Goal: Information Seeking & Learning: Compare options

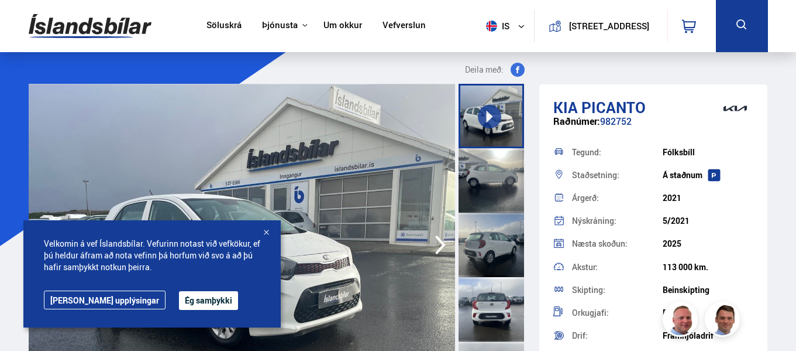
click at [179, 302] on button "Ég samþykki" at bounding box center [208, 300] width 59 height 19
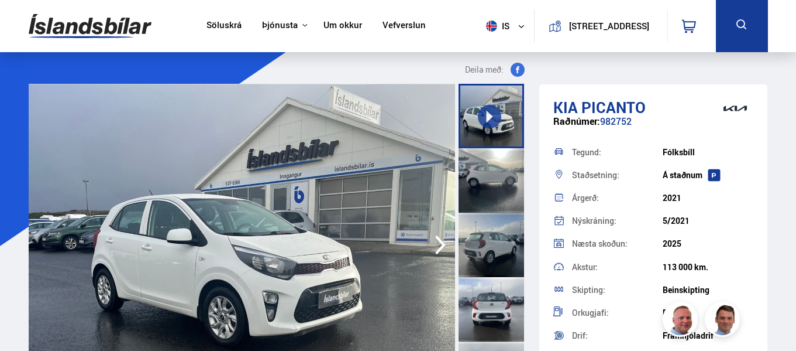
click at [220, 23] on link "Söluskrá" at bounding box center [224, 26] width 35 height 12
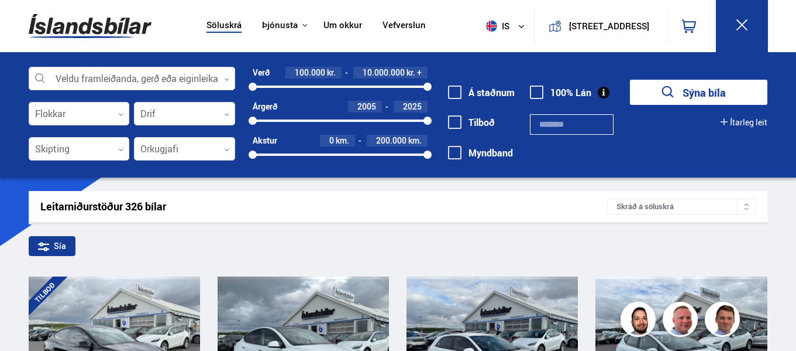
click at [328, 89] on div "100000 10000000" at bounding box center [340, 86] width 175 height 11
click at [329, 85] on div at bounding box center [378, 86] width 99 height 2
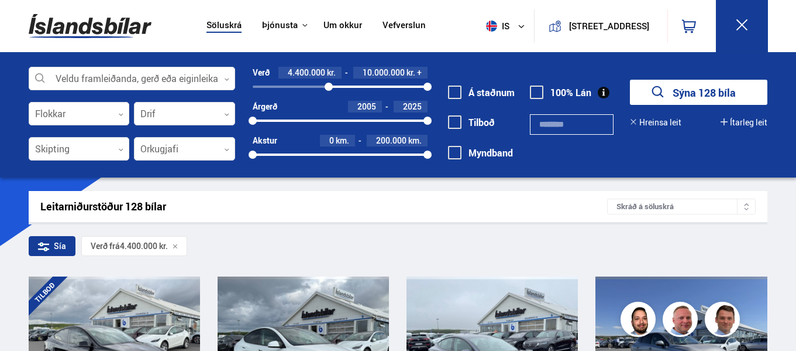
click at [296, 88] on div "4400000 10000000" at bounding box center [340, 86] width 175 height 2
drag, startPoint x: 296, startPoint y: 87, endPoint x: 276, endPoint y: 87, distance: 19.3
click at [276, 87] on div at bounding box center [276, 87] width 8 height 8
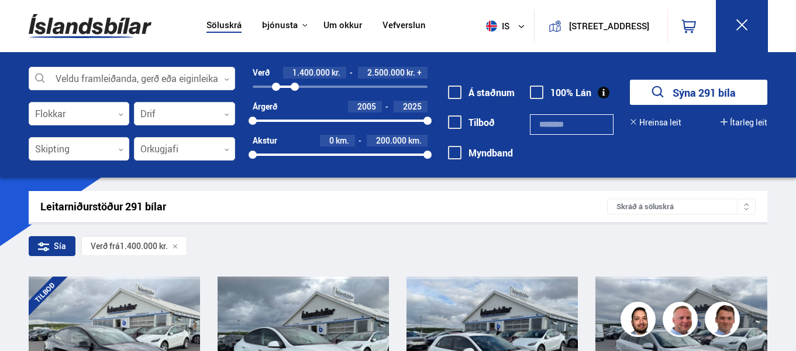
drag, startPoint x: 427, startPoint y: 85, endPoint x: 295, endPoint y: 85, distance: 131.7
click at [295, 85] on div at bounding box center [295, 87] width 8 height 8
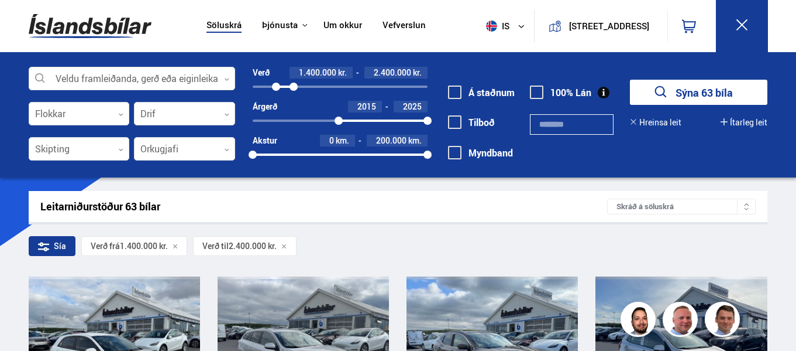
drag, startPoint x: 252, startPoint y: 119, endPoint x: 339, endPoint y: 121, distance: 86.6
click at [339, 121] on div at bounding box center [339, 120] width 8 height 8
drag, startPoint x: 250, startPoint y: 153, endPoint x: 303, endPoint y: 153, distance: 52.7
click at [303, 153] on div at bounding box center [302, 154] width 8 height 8
drag, startPoint x: 426, startPoint y: 153, endPoint x: 349, endPoint y: 155, distance: 77.3
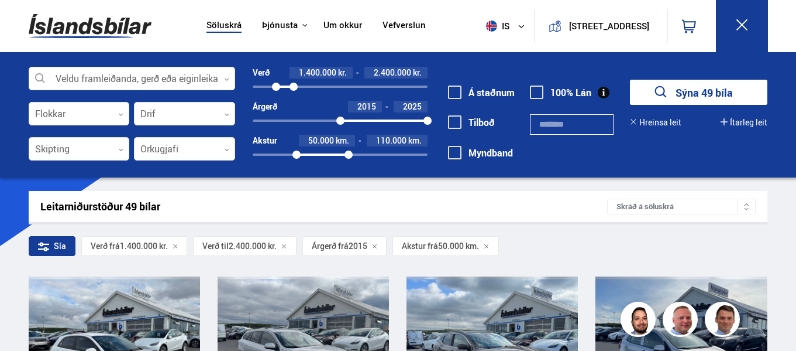
click at [349, 155] on div at bounding box center [349, 154] width 8 height 8
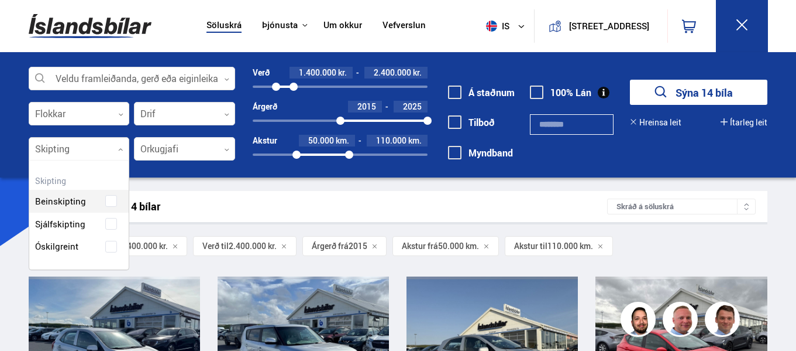
click at [117, 147] on div at bounding box center [79, 149] width 101 height 23
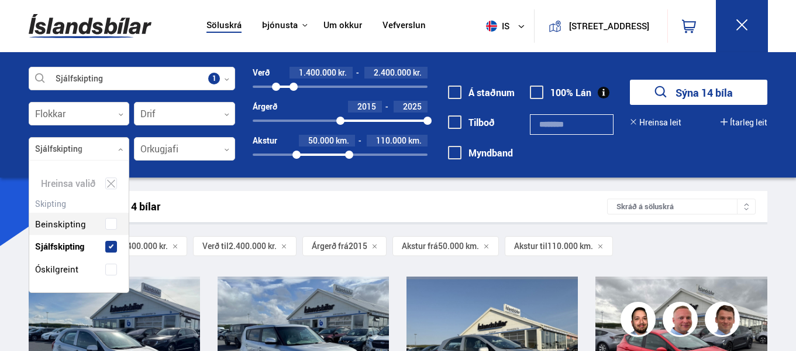
click at [67, 226] on div "Beinskipting Sjálfskipting Óskilgreint" at bounding box center [79, 237] width 100 height 85
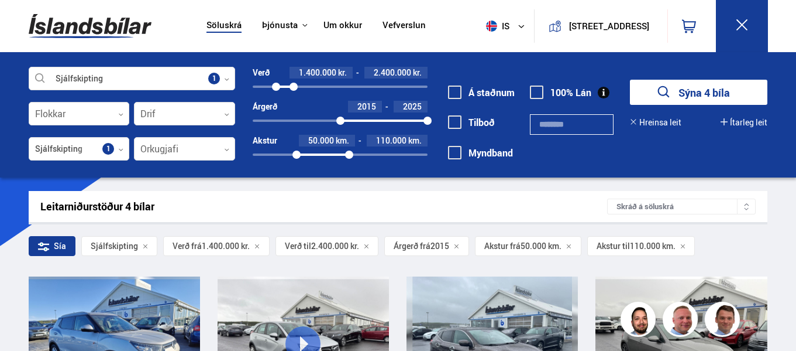
click at [1, 156] on div "Sjálfskipting Veldu framleiðanda, gerð eða eiginleika 1 Flokkar 0 Drif 0 Sjálfs…" at bounding box center [398, 114] width 796 height 125
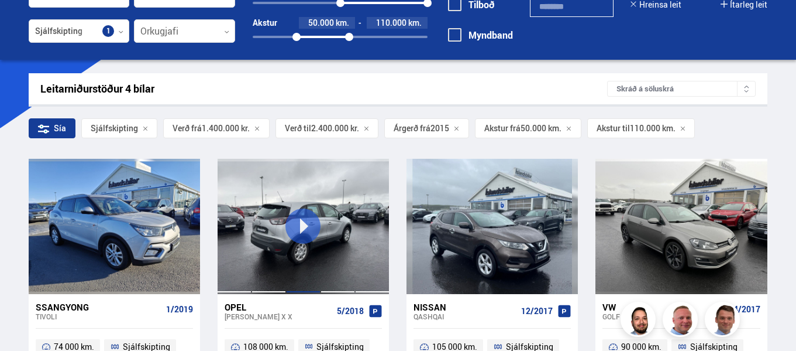
scroll to position [117, 0]
